Goal: Information Seeking & Learning: Learn about a topic

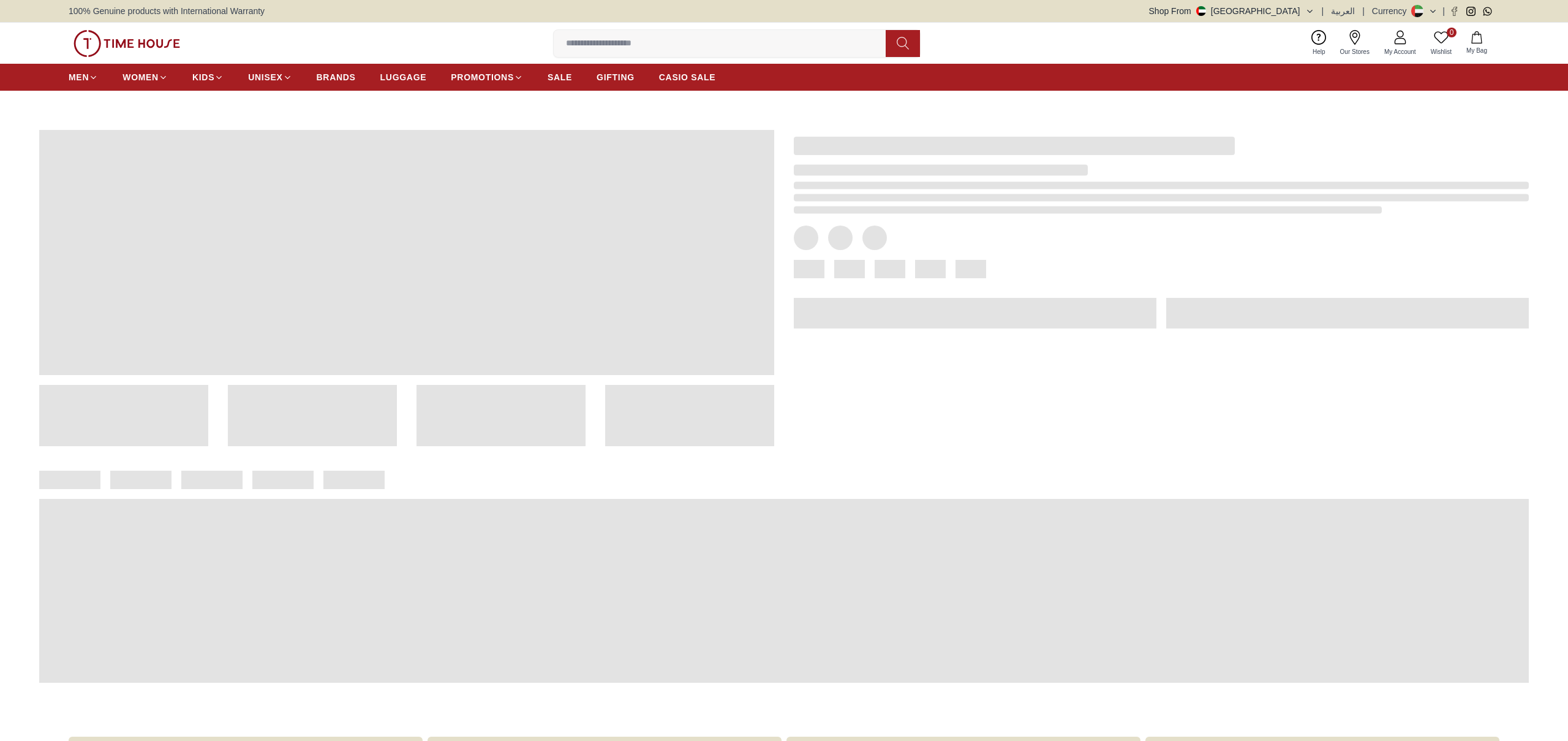
click at [615, 45] on input at bounding box center [725, 44] width 342 height 25
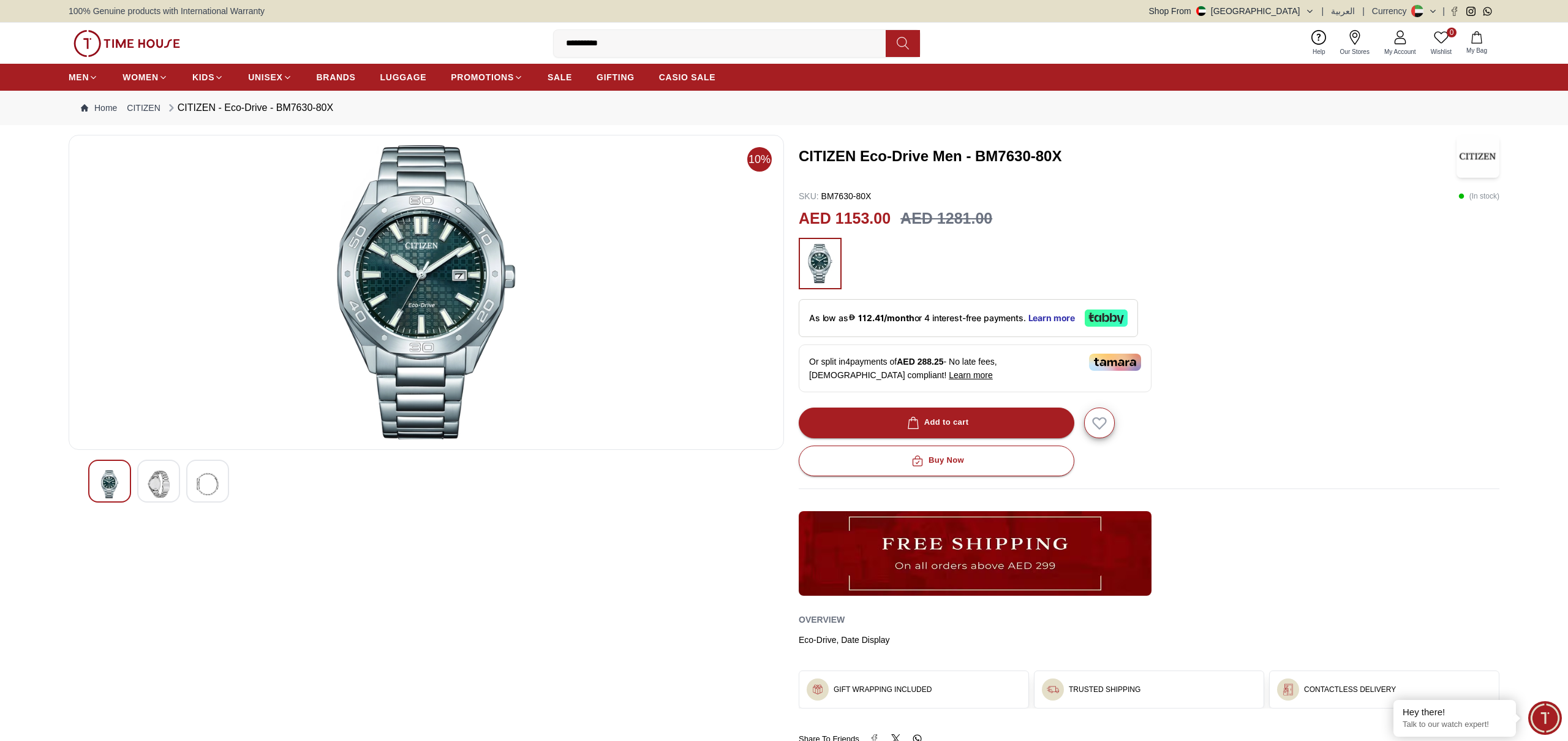
type input "**********"
click at [902, 45] on icon at bounding box center [902, 43] width 12 height 14
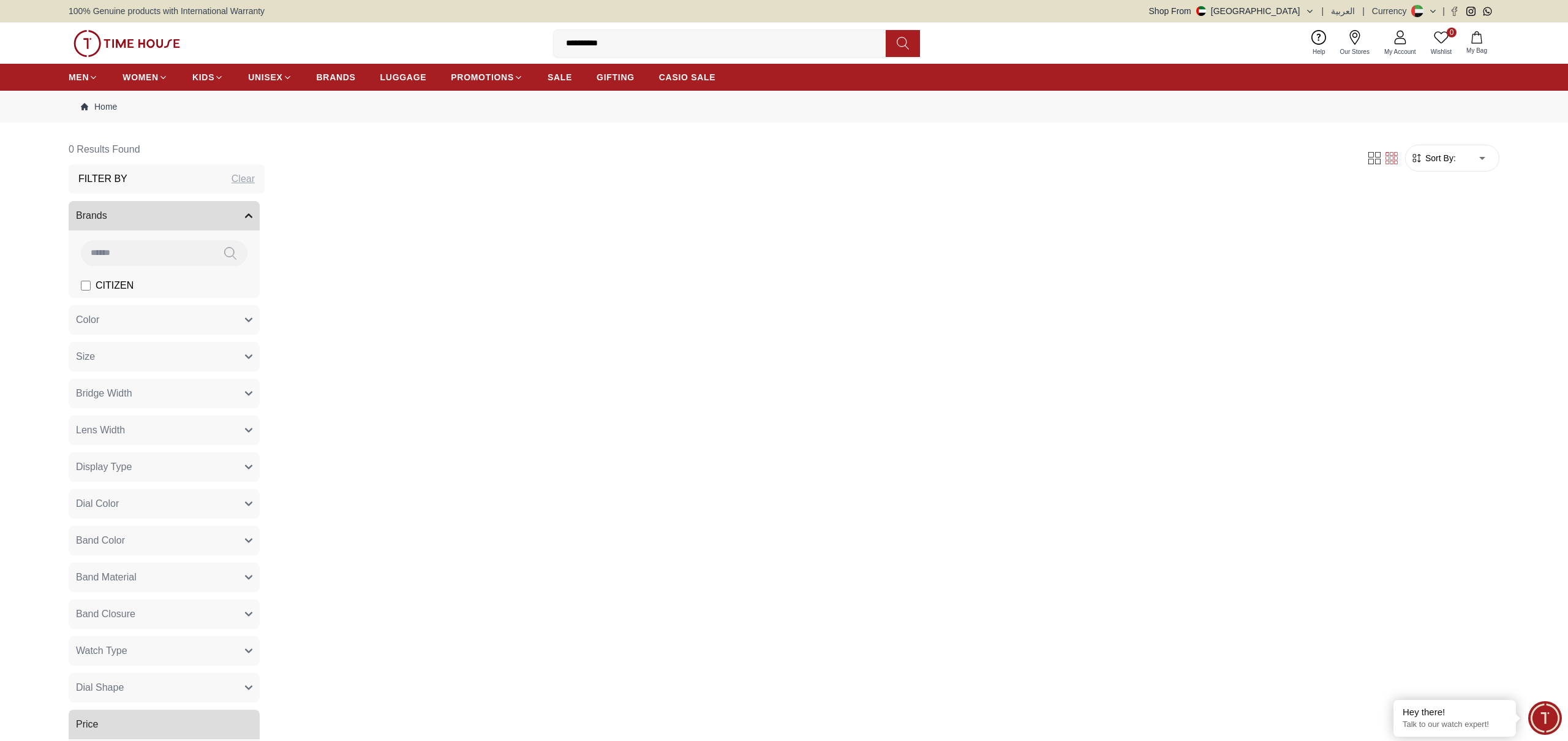
click at [161, 467] on button "Display Type" at bounding box center [163, 466] width 191 height 30
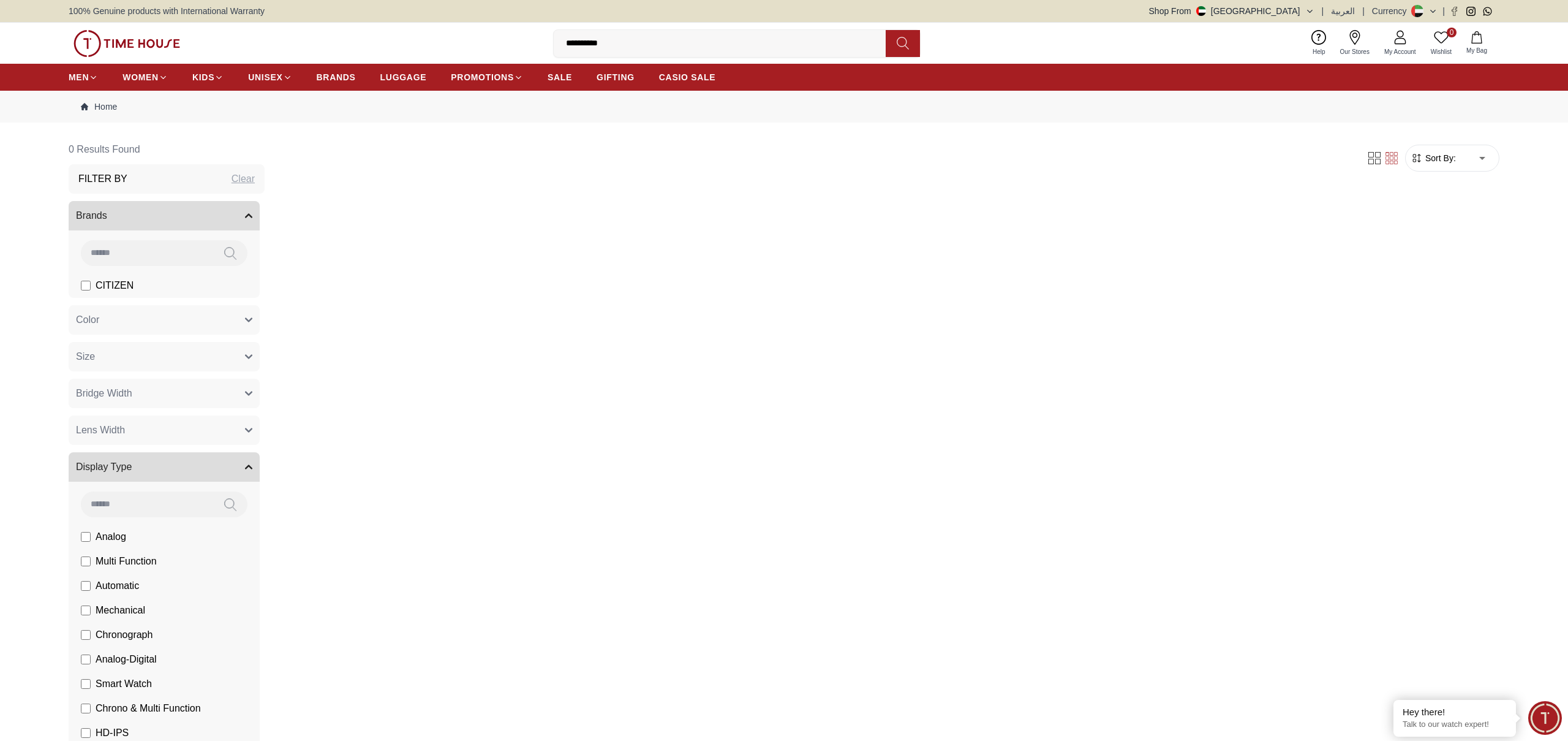
click at [158, 466] on button "Display Type" at bounding box center [163, 466] width 191 height 30
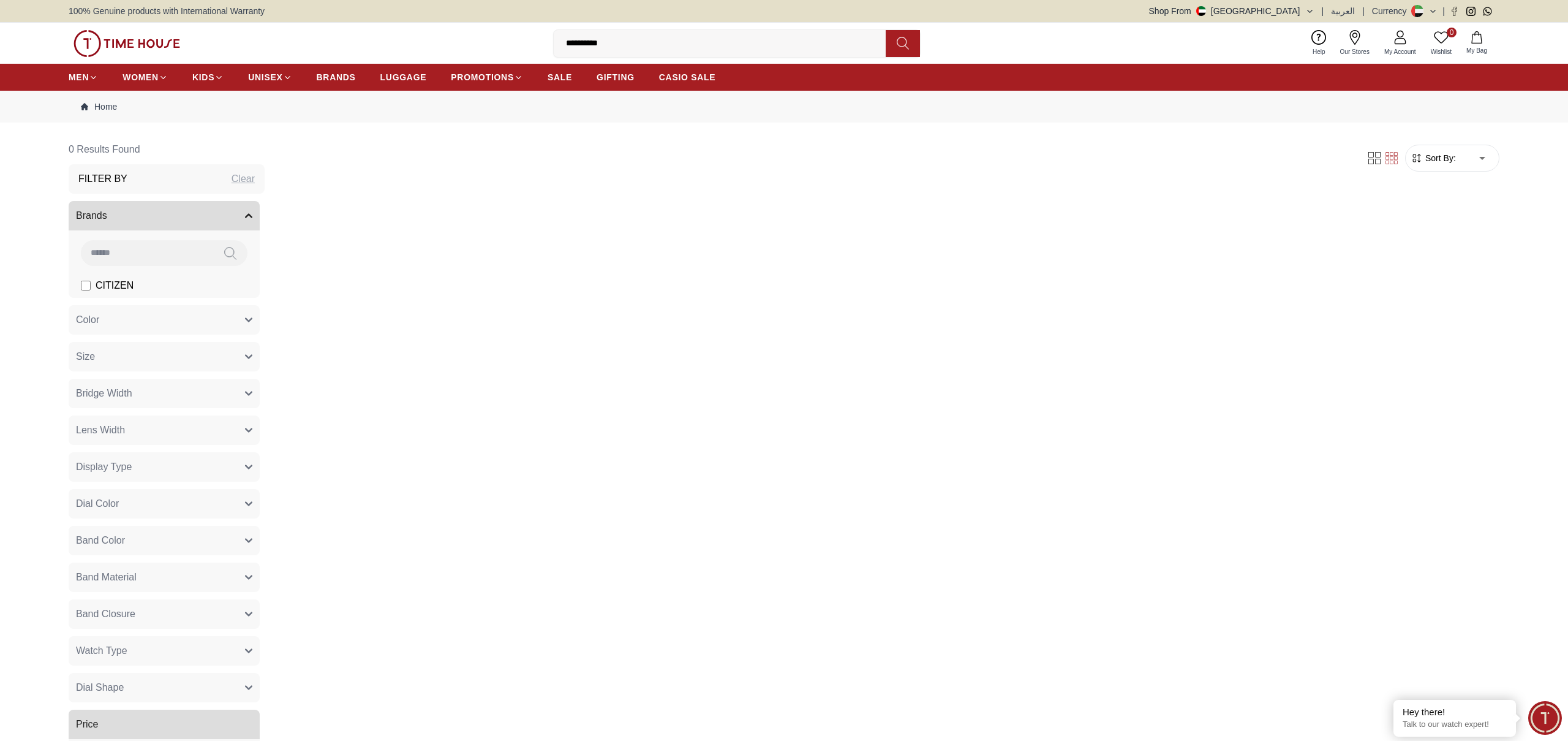
click at [145, 507] on button "Dial Color" at bounding box center [163, 503] width 191 height 30
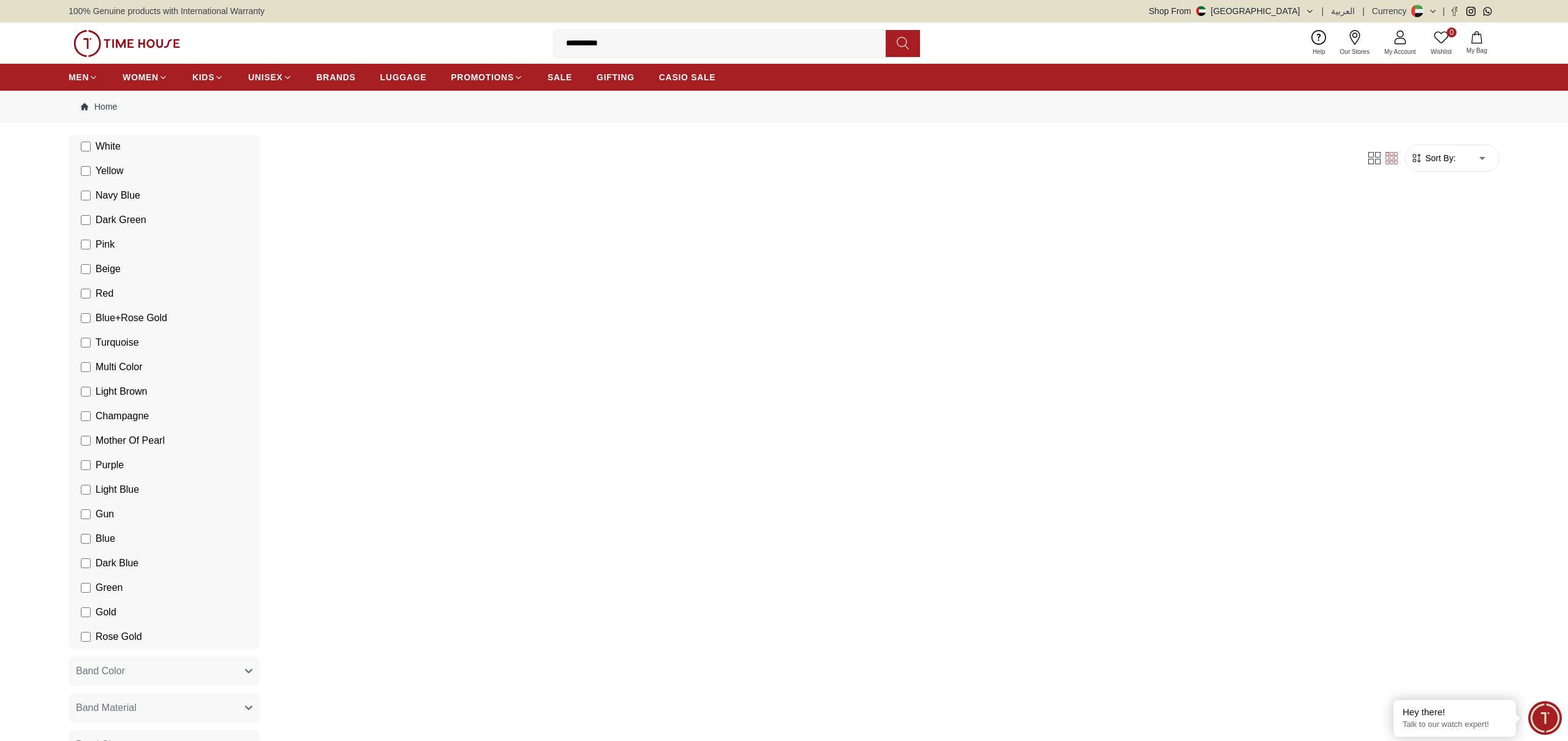
scroll to position [534, 0]
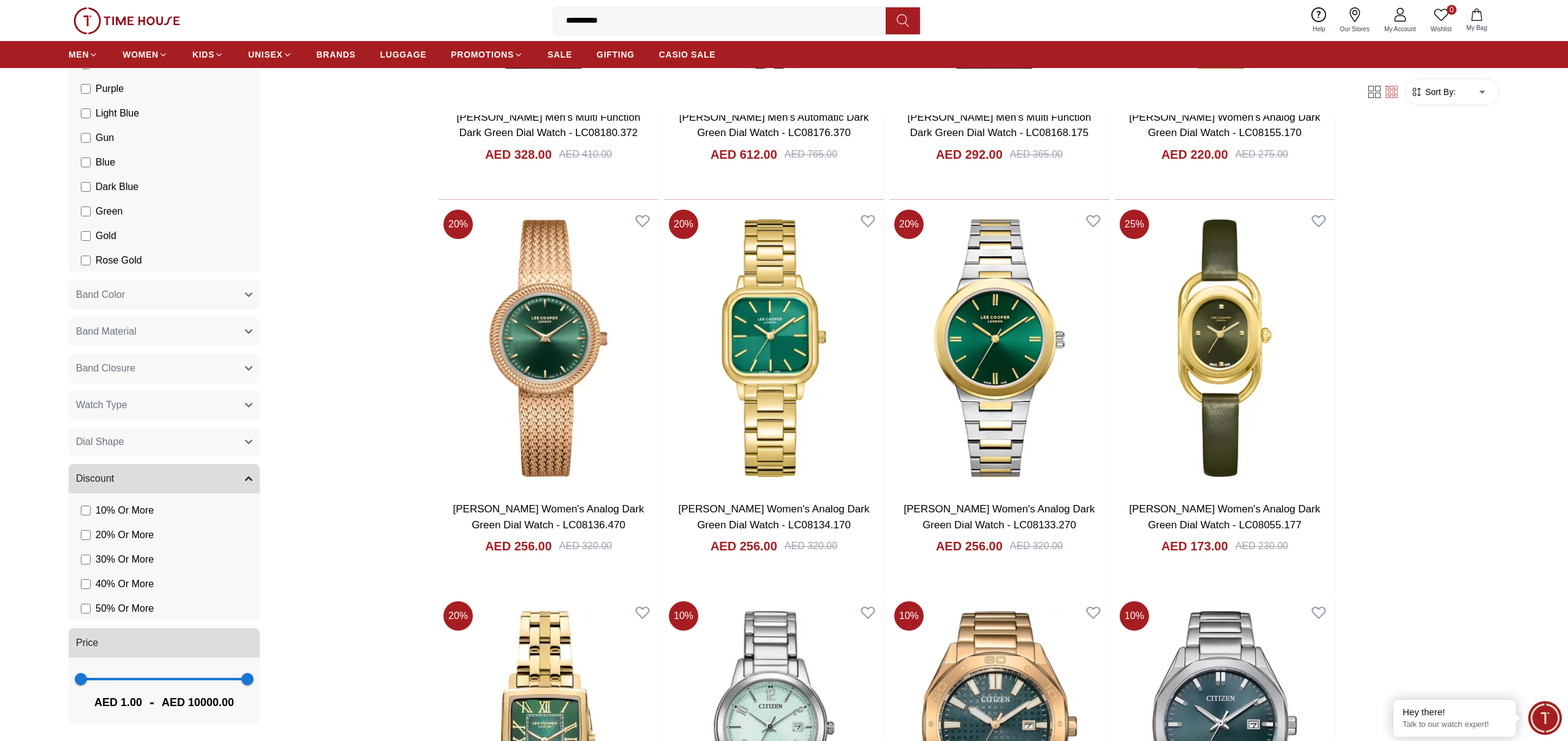
scroll to position [435, 0]
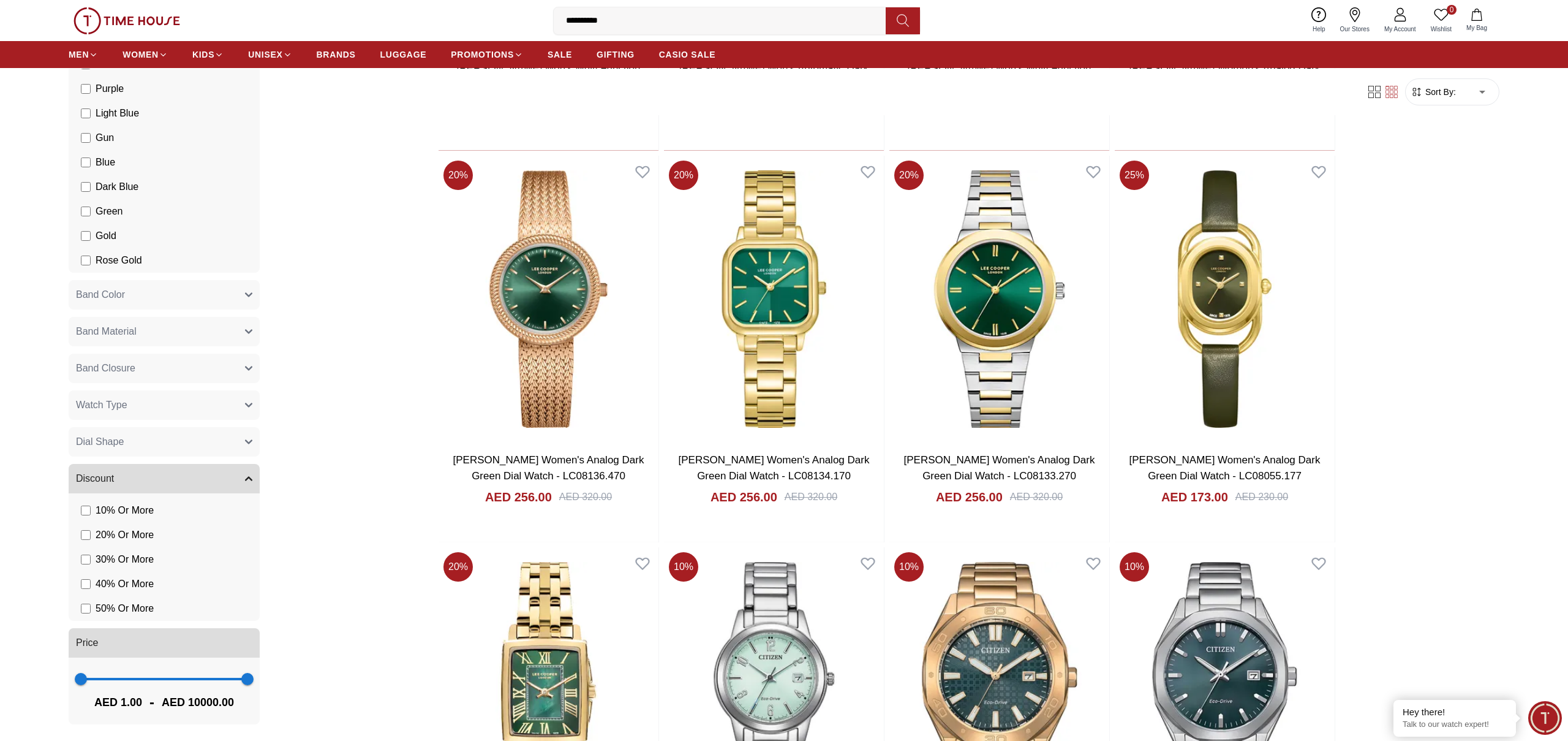
click at [138, 441] on button "Dial Shape" at bounding box center [163, 442] width 191 height 30
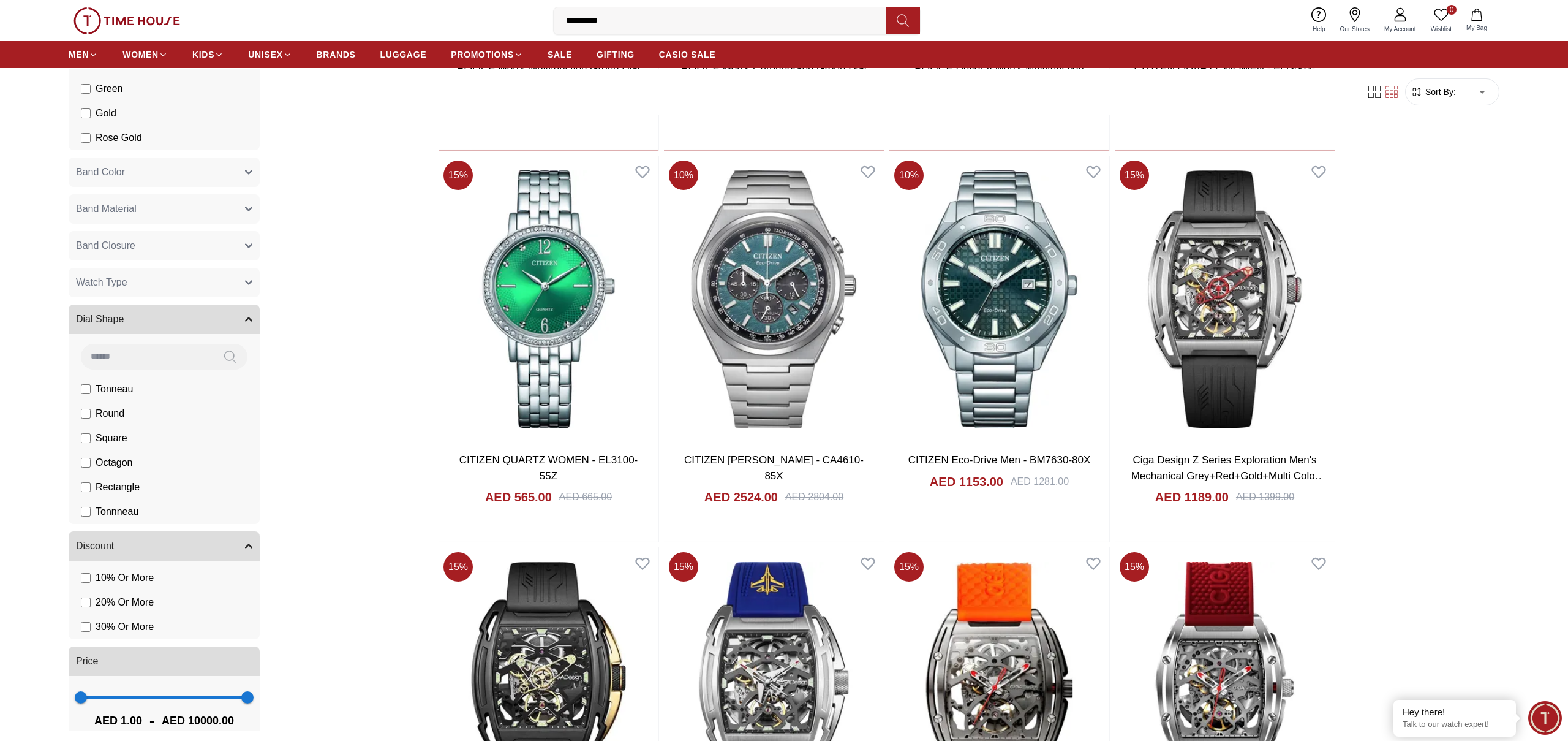
scroll to position [933, 0]
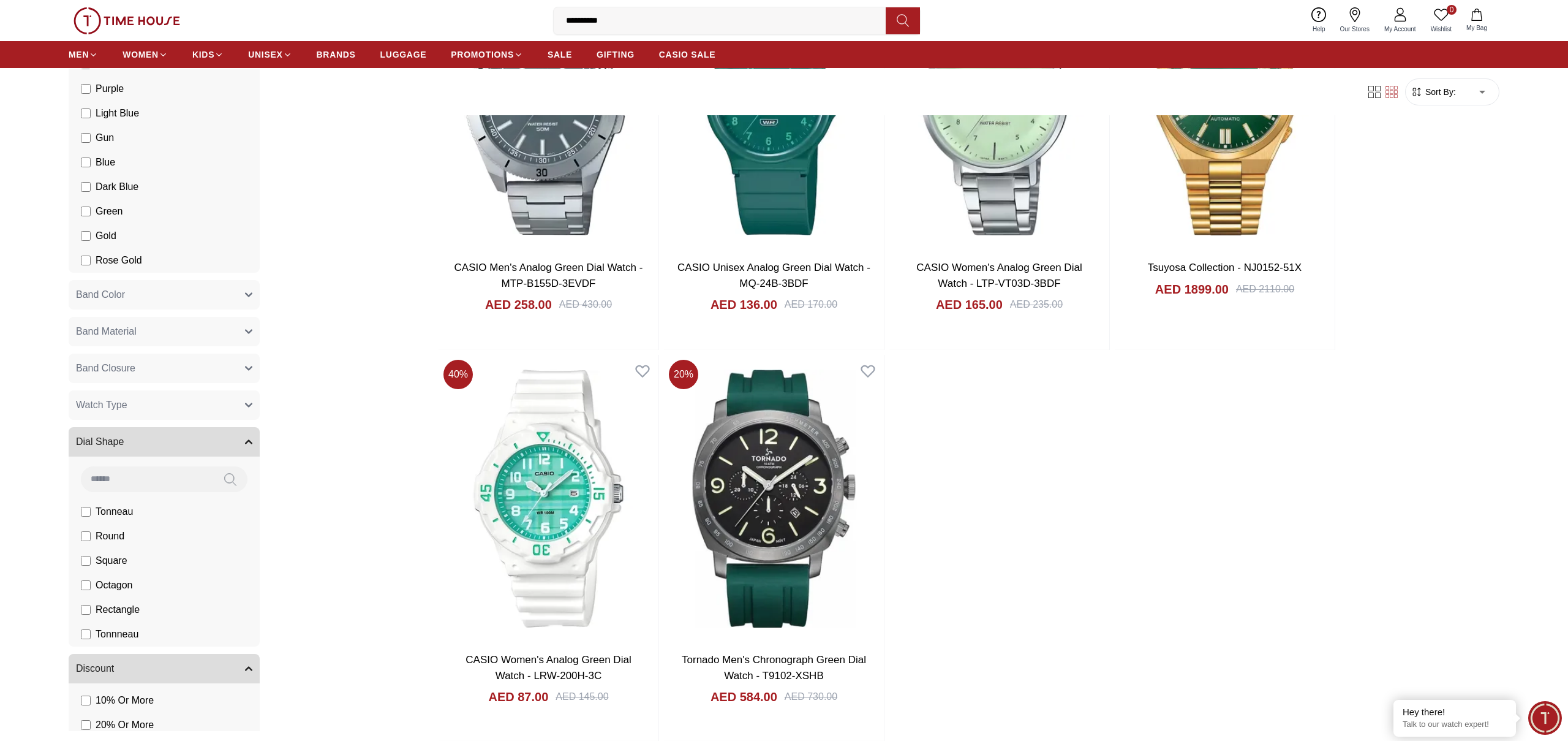
scroll to position [2194, 0]
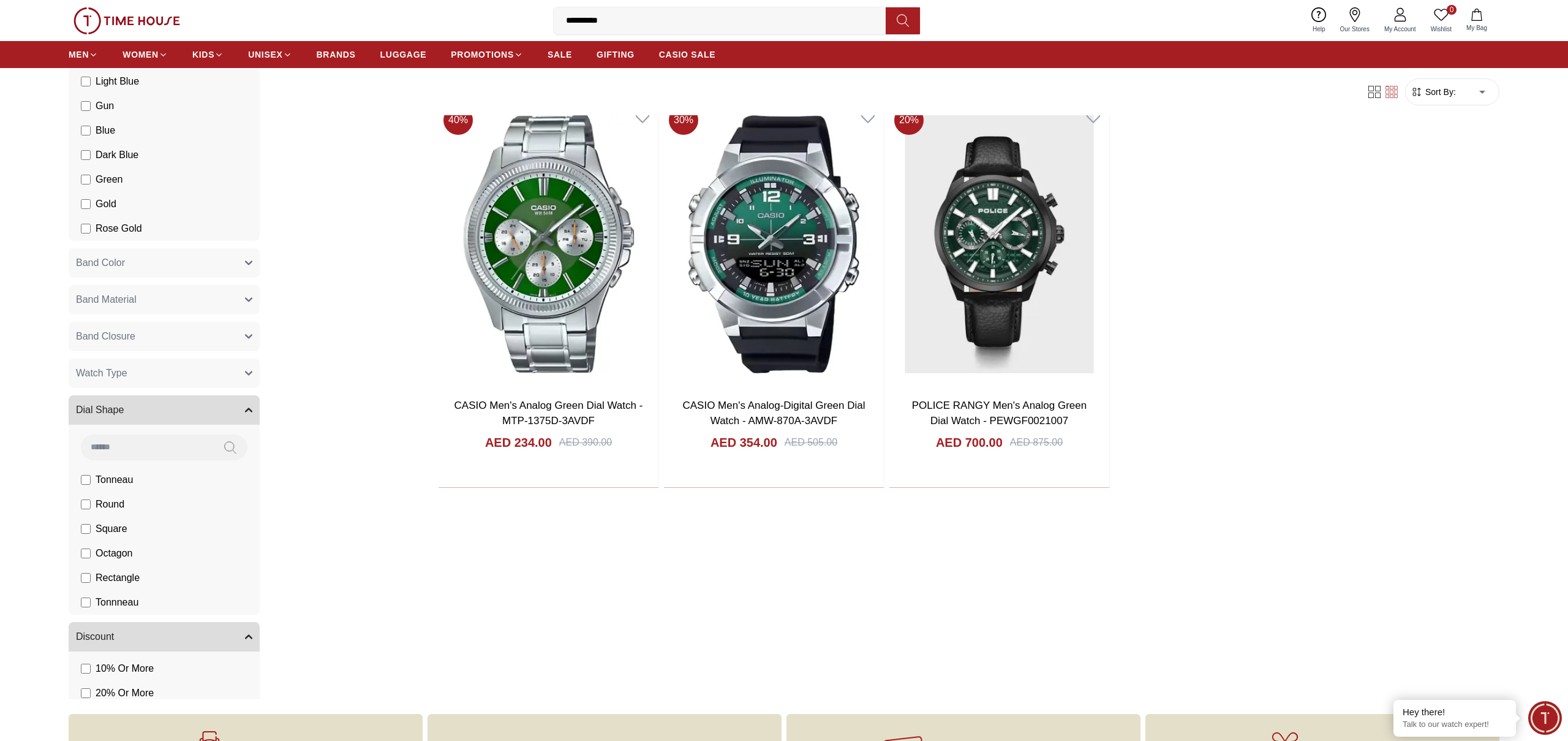
scroll to position [101, 0]
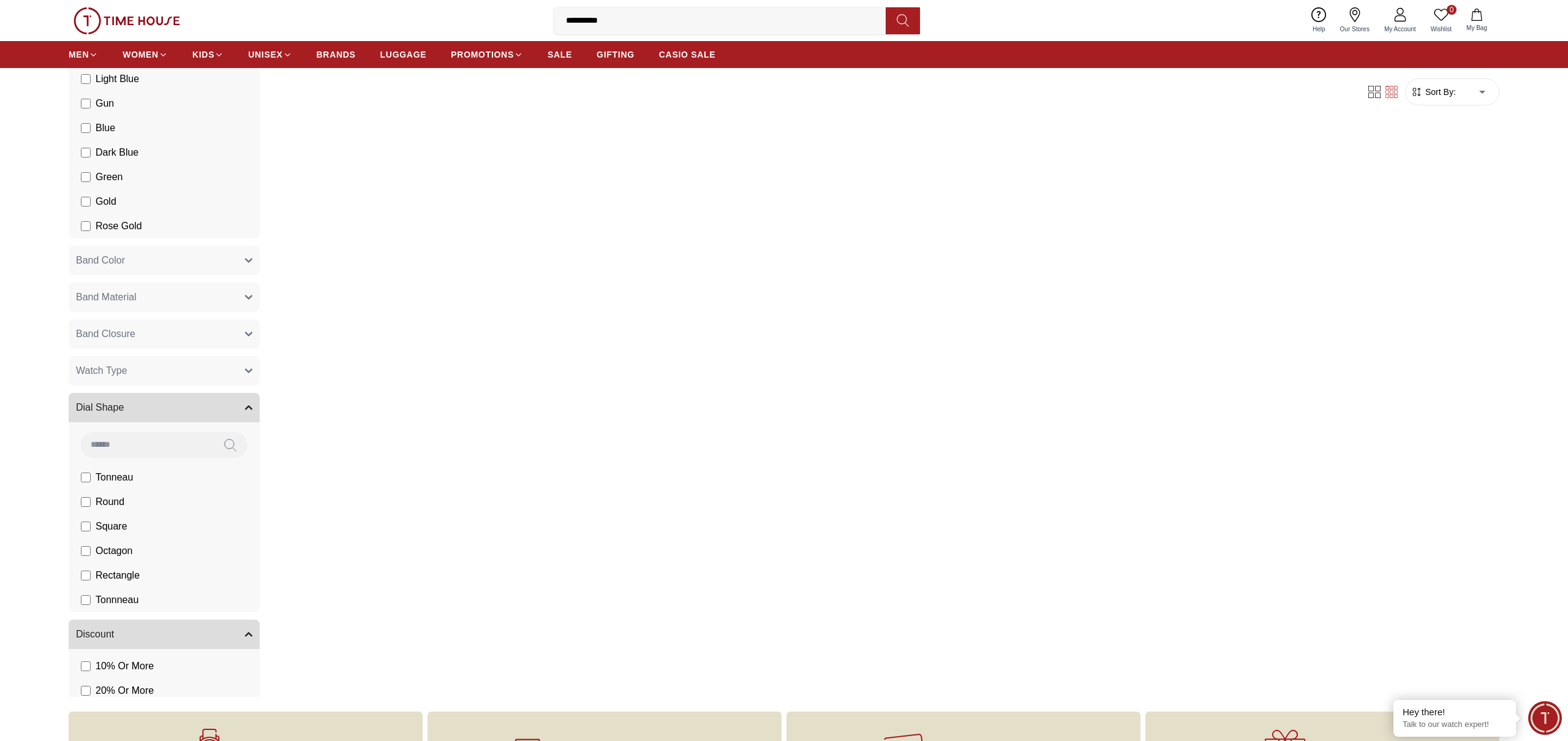
click at [89, 538] on li "Square" at bounding box center [167, 527] width 186 height 25
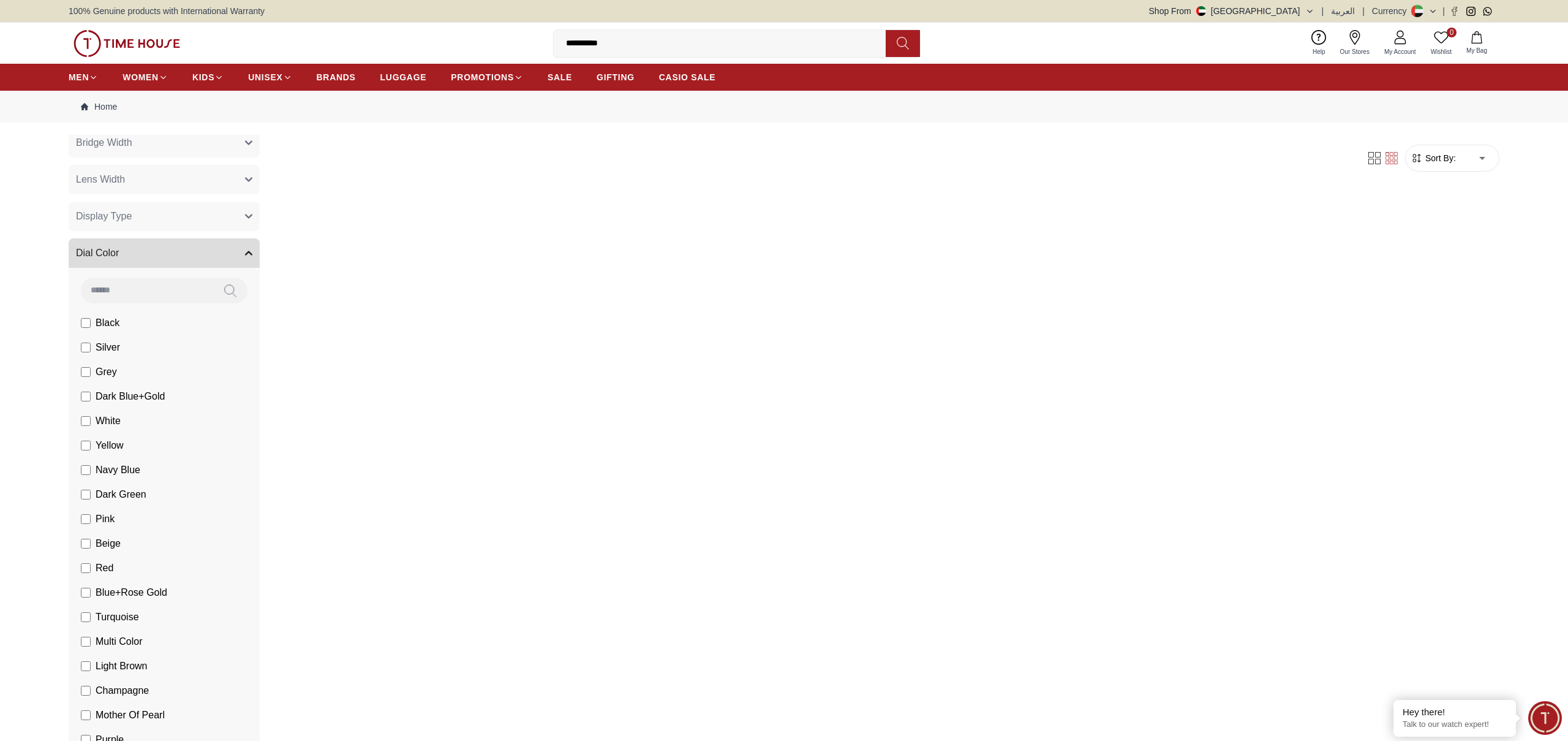
scroll to position [348, 0]
click at [78, 491] on li "Dark Green" at bounding box center [167, 495] width 186 height 25
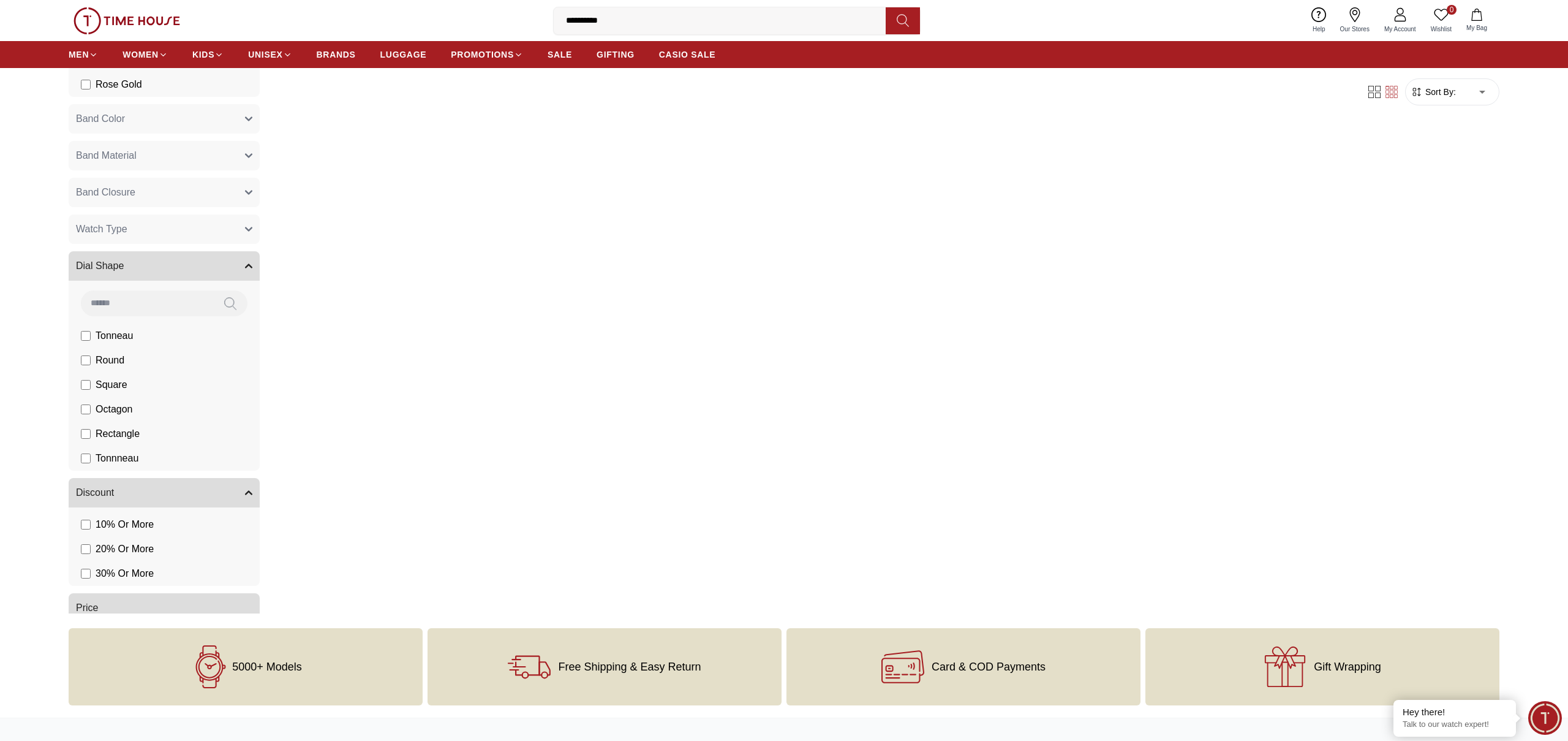
scroll to position [1018, 0]
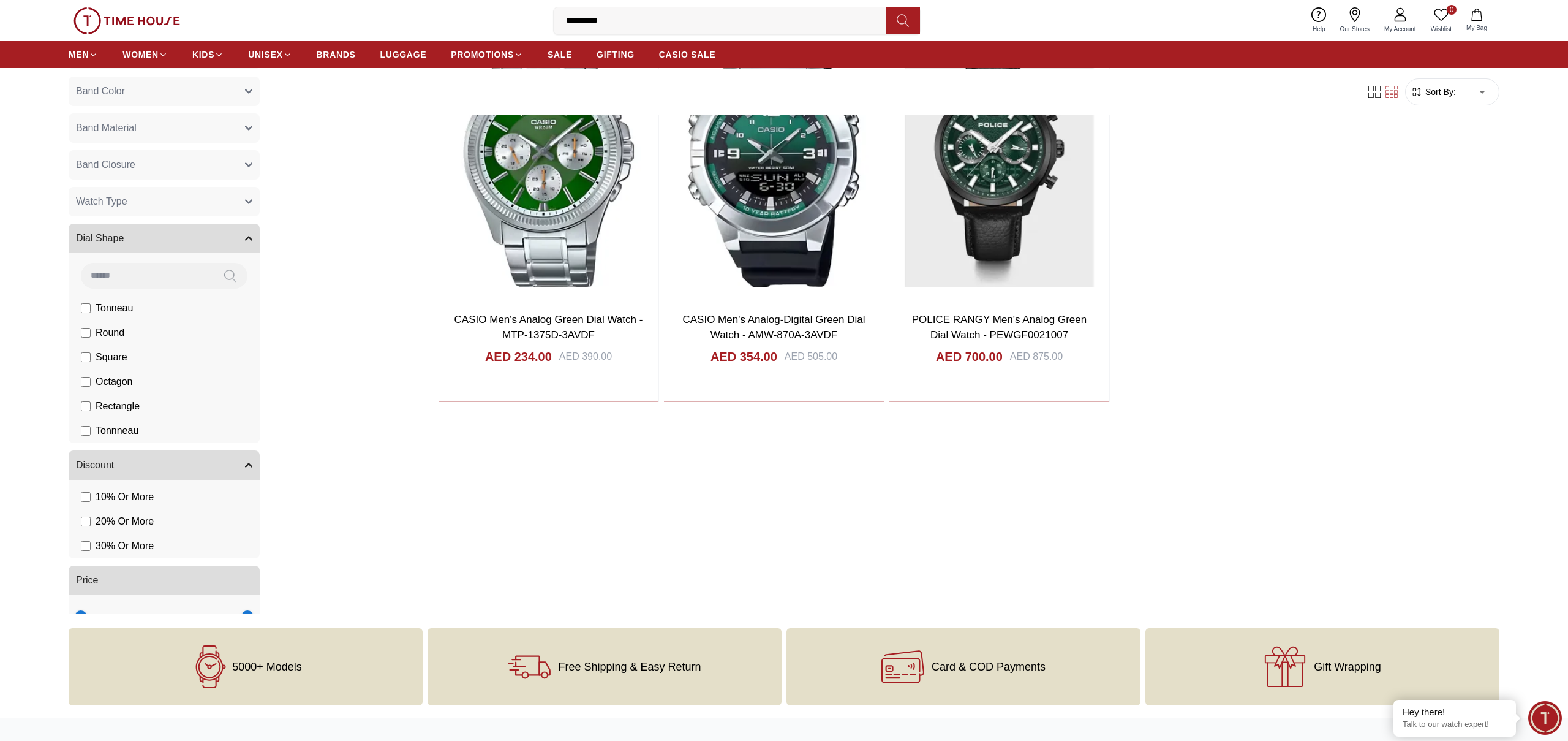
click at [85, 435] on label "Tonnneau" at bounding box center [109, 430] width 58 height 14
